Goal: Navigation & Orientation: Find specific page/section

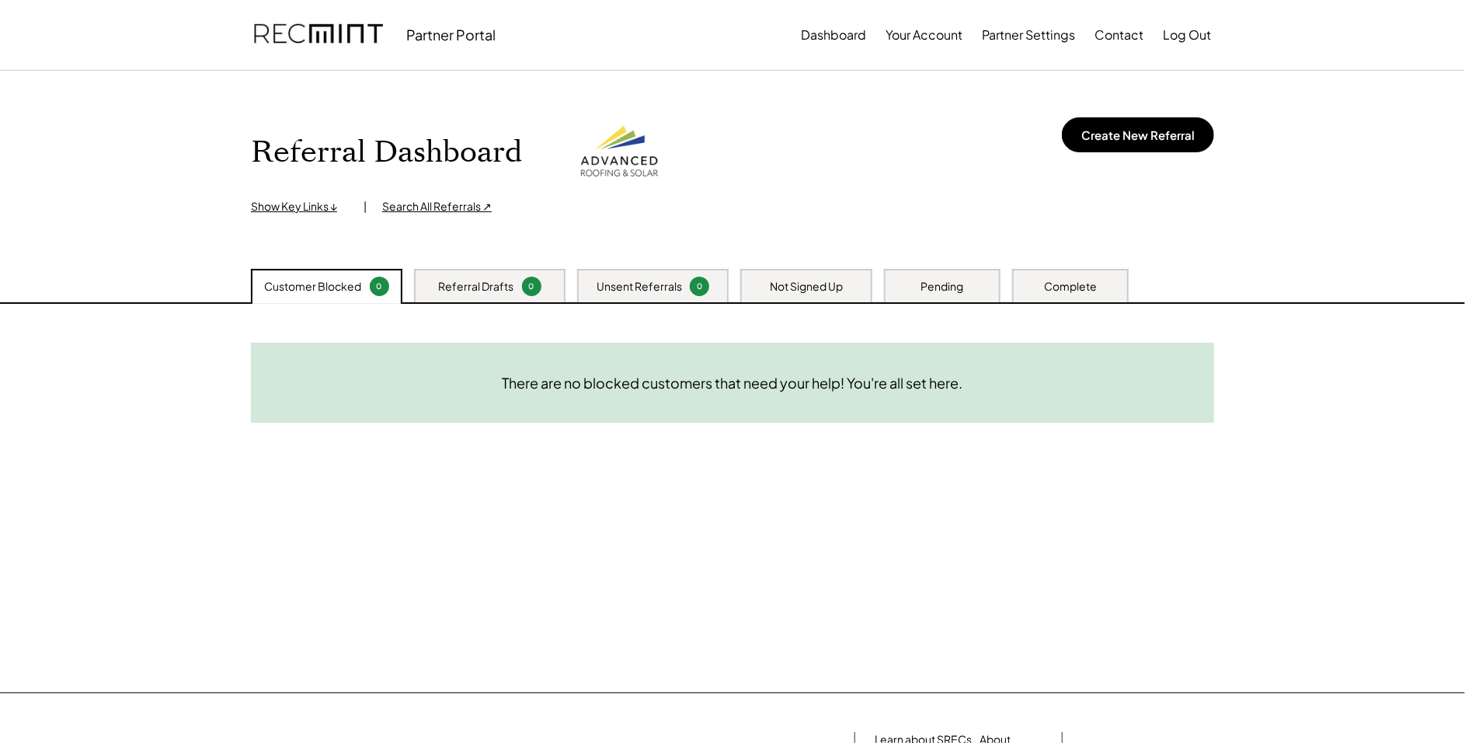
click at [777, 288] on div "Not Signed Up" at bounding box center [806, 287] width 73 height 16
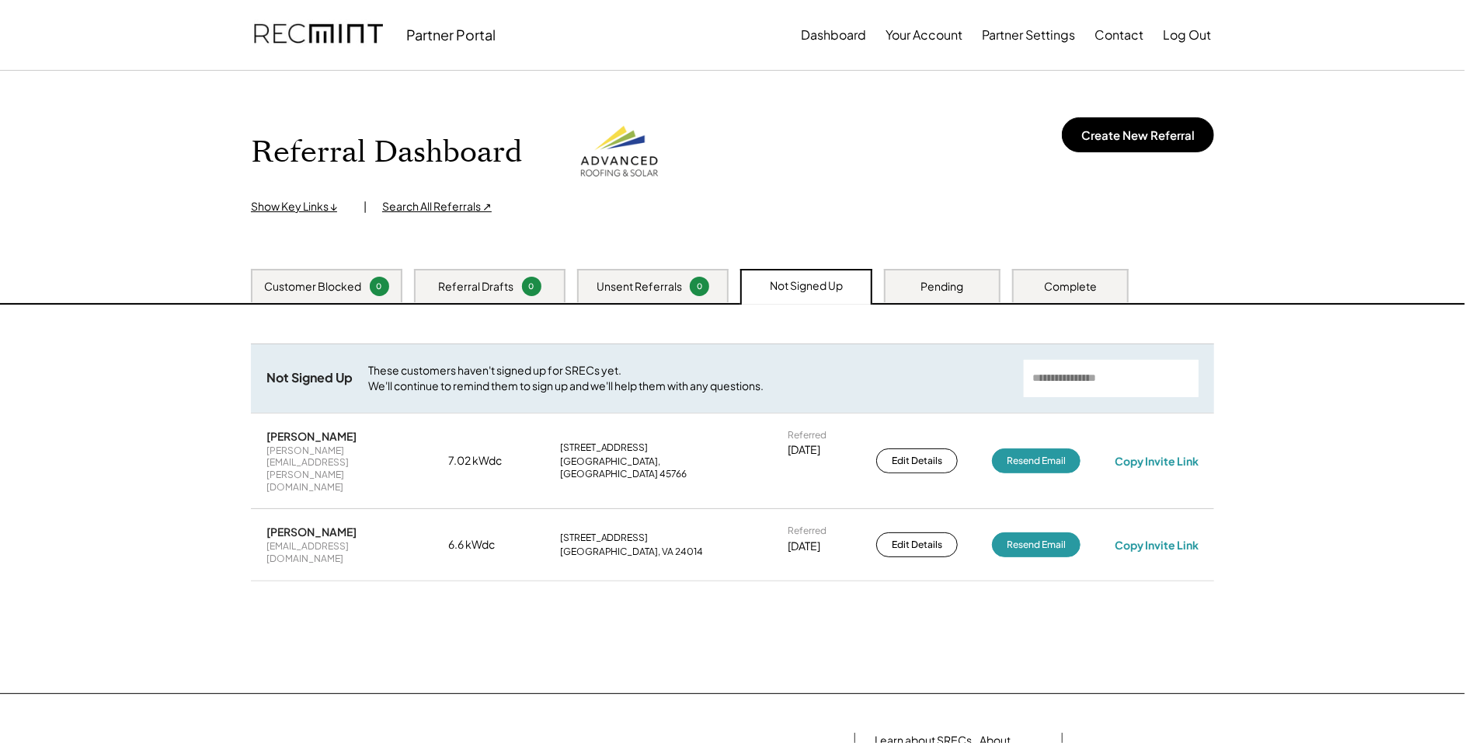
click at [689, 280] on div "Unsent Referrals 0" at bounding box center [652, 285] width 151 height 33
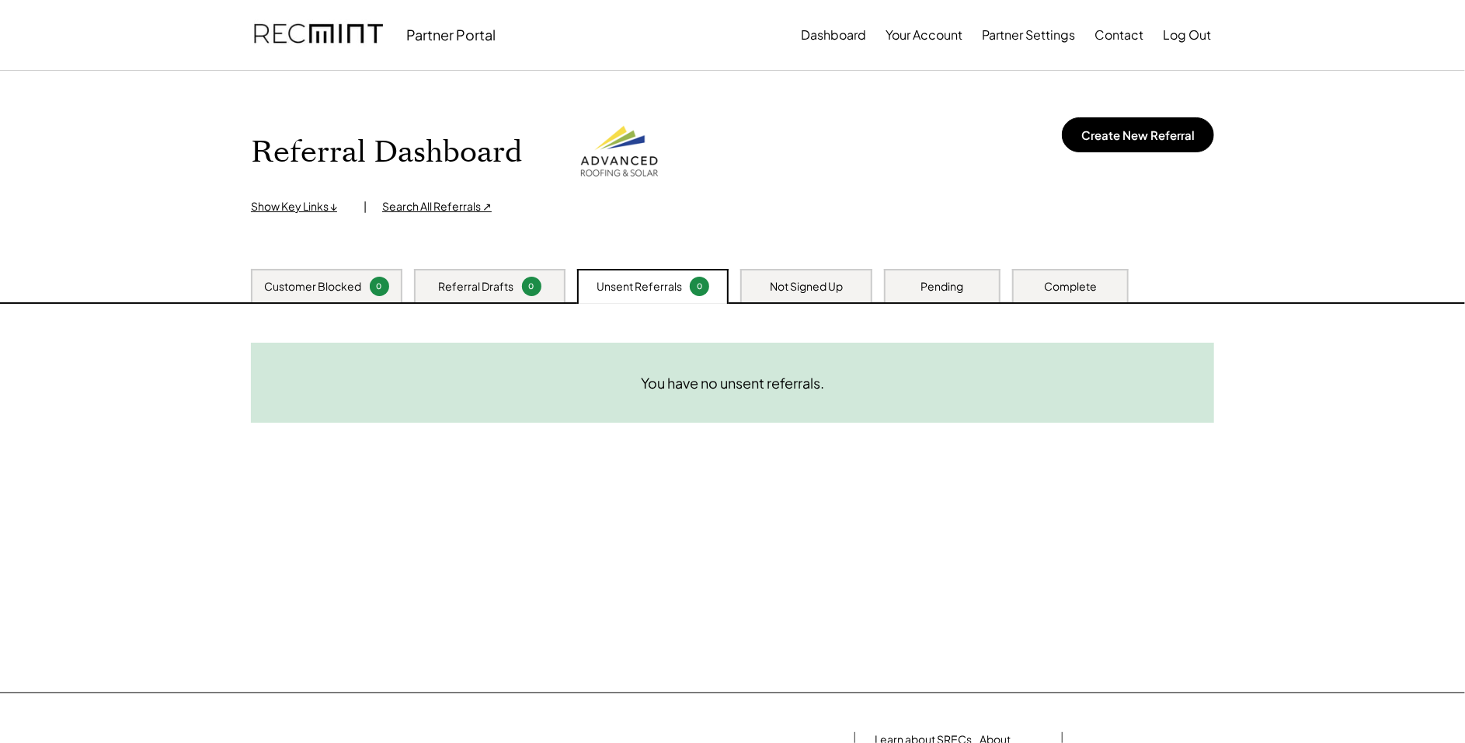
click at [495, 275] on div "Referral Drafts 0" at bounding box center [489, 285] width 151 height 33
click at [799, 285] on div "Not Signed Up" at bounding box center [806, 287] width 73 height 16
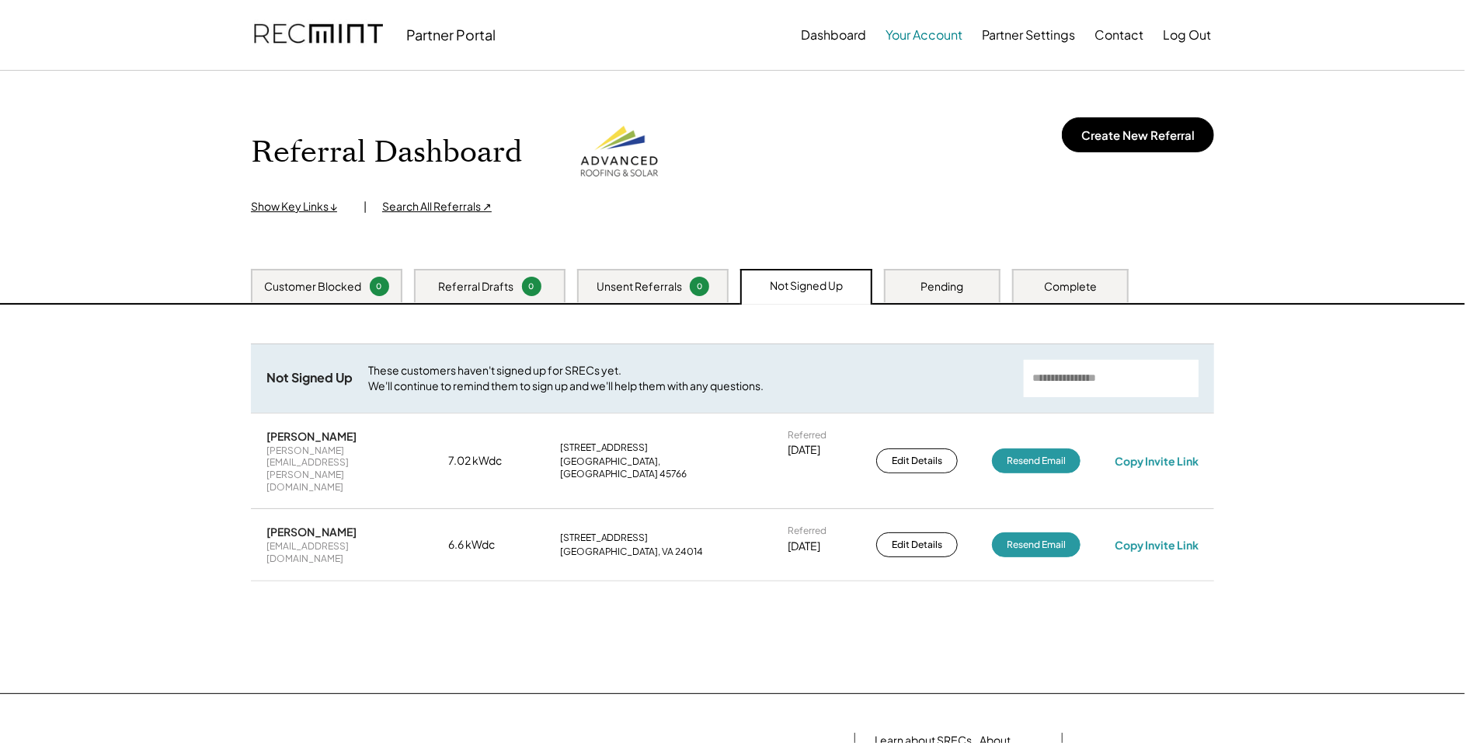
click at [944, 37] on button "Your Account" at bounding box center [924, 34] width 77 height 31
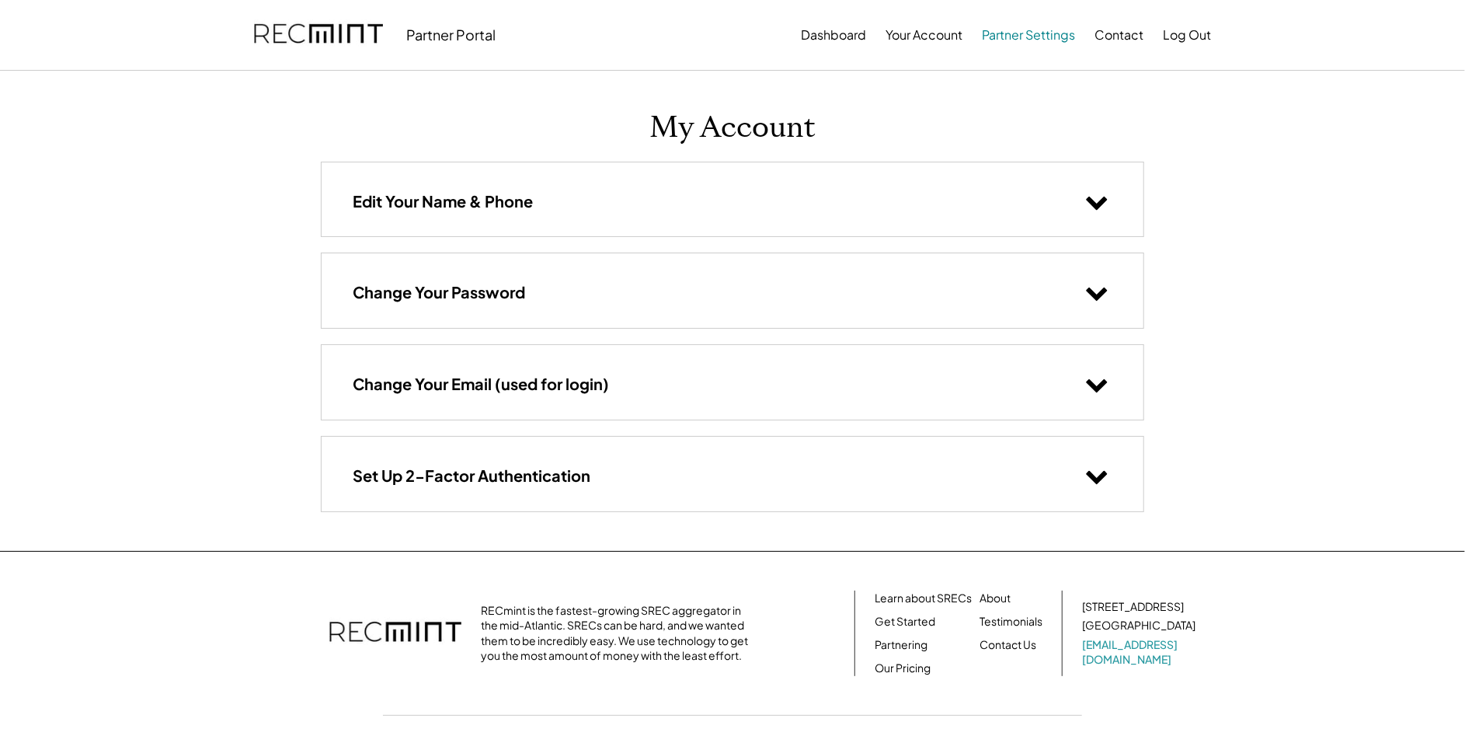
click at [1034, 39] on button "Partner Settings" at bounding box center [1028, 34] width 93 height 31
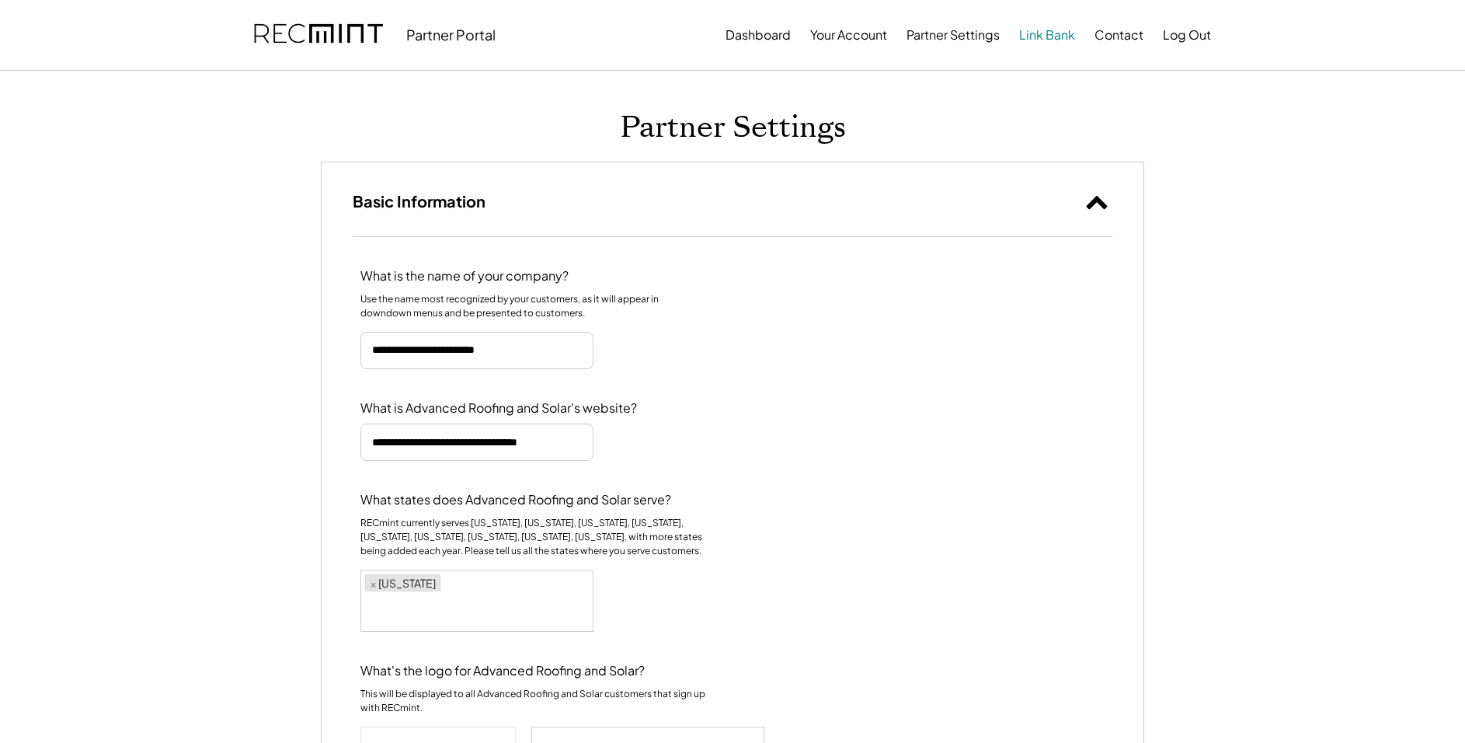
select select "********"
click at [943, 30] on button "Your Account" at bounding box center [924, 34] width 77 height 31
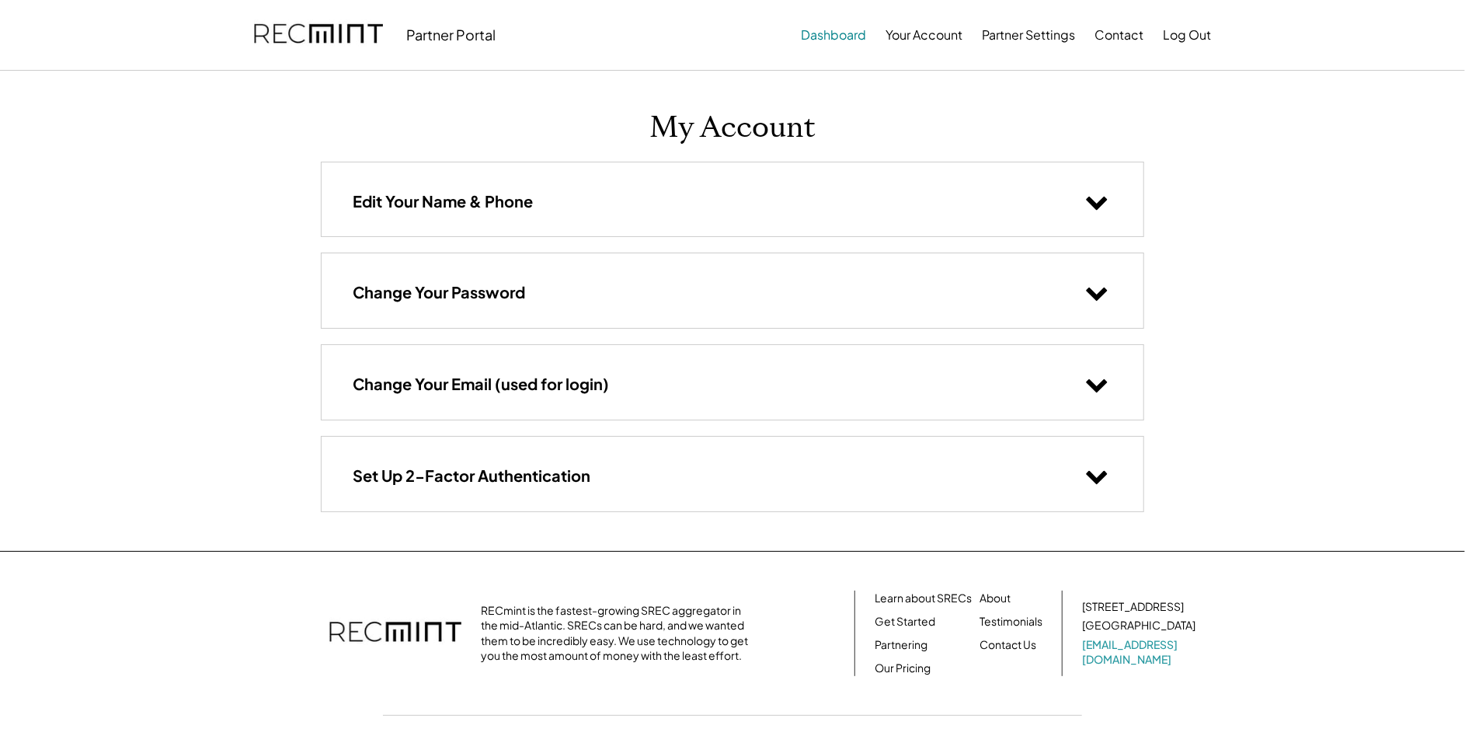
click at [846, 30] on button "Dashboard" at bounding box center [833, 34] width 65 height 31
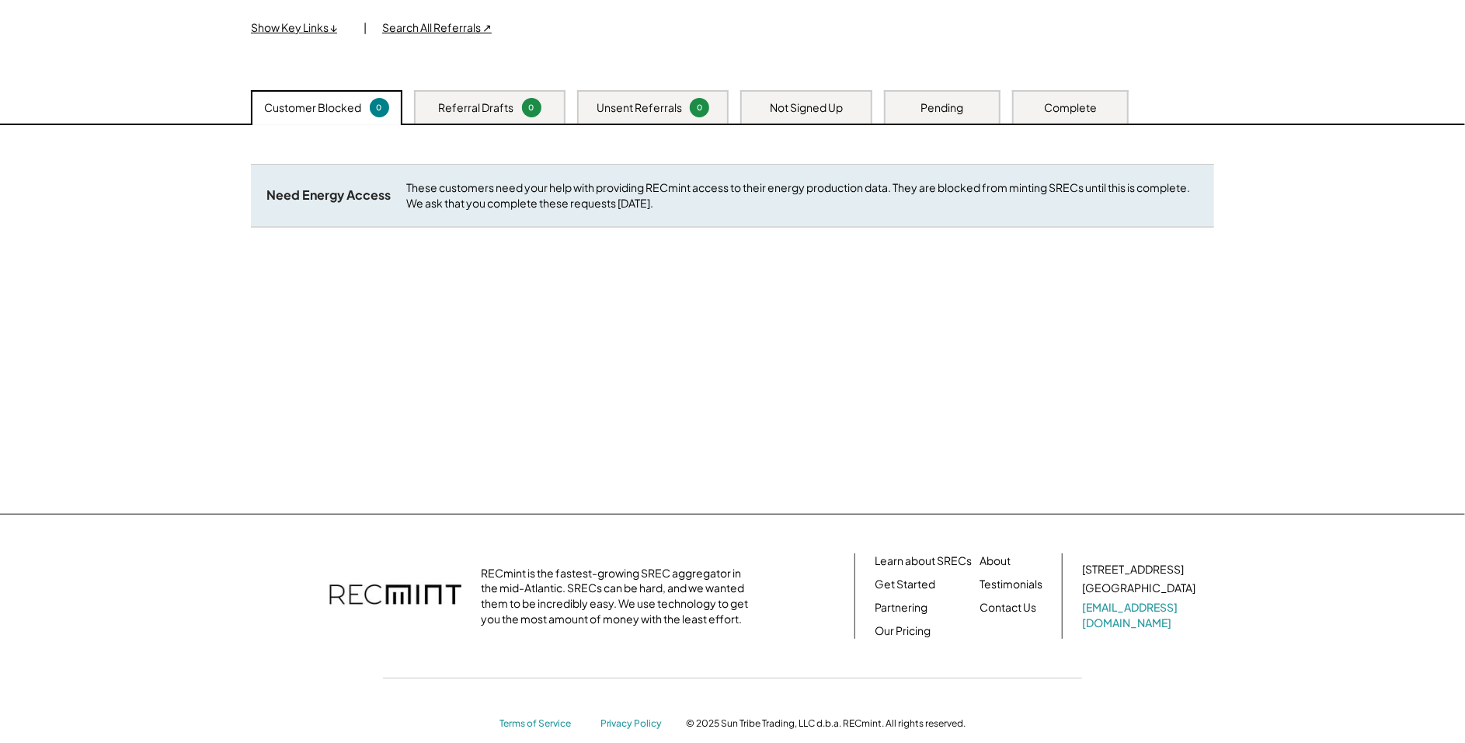
scroll to position [204, 0]
